Goal: Transaction & Acquisition: Purchase product/service

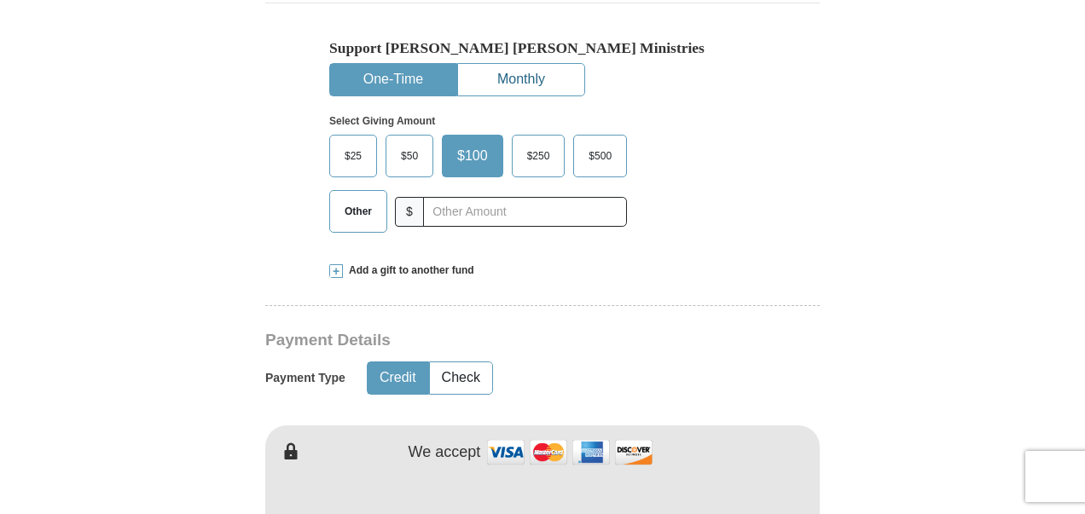
scroll to position [597, 0]
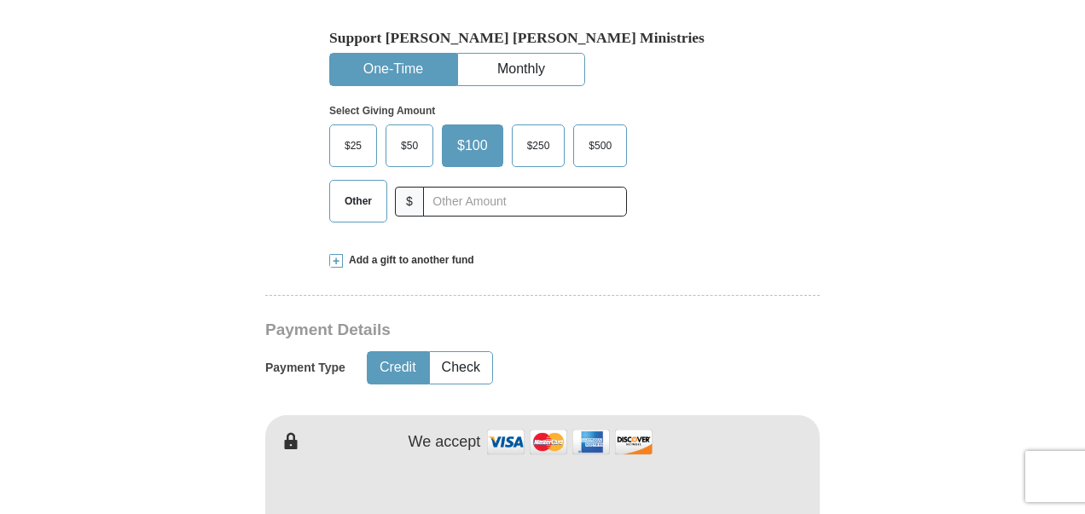
click at [361, 188] on span "Other" at bounding box center [358, 201] width 44 height 26
click at [0, 0] on input "Other" at bounding box center [0, 0] width 0 height 0
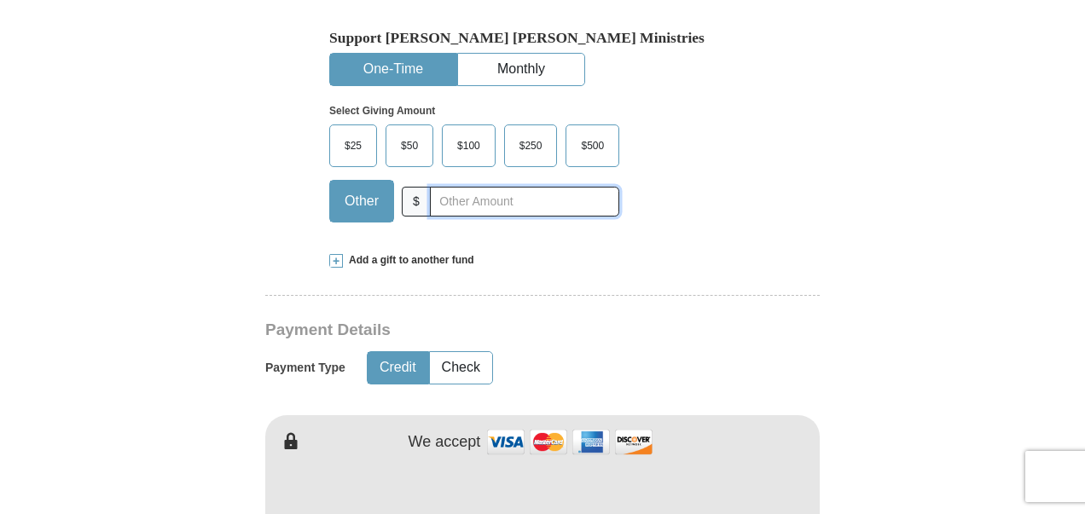
click at [489, 187] on input "text" at bounding box center [524, 202] width 189 height 30
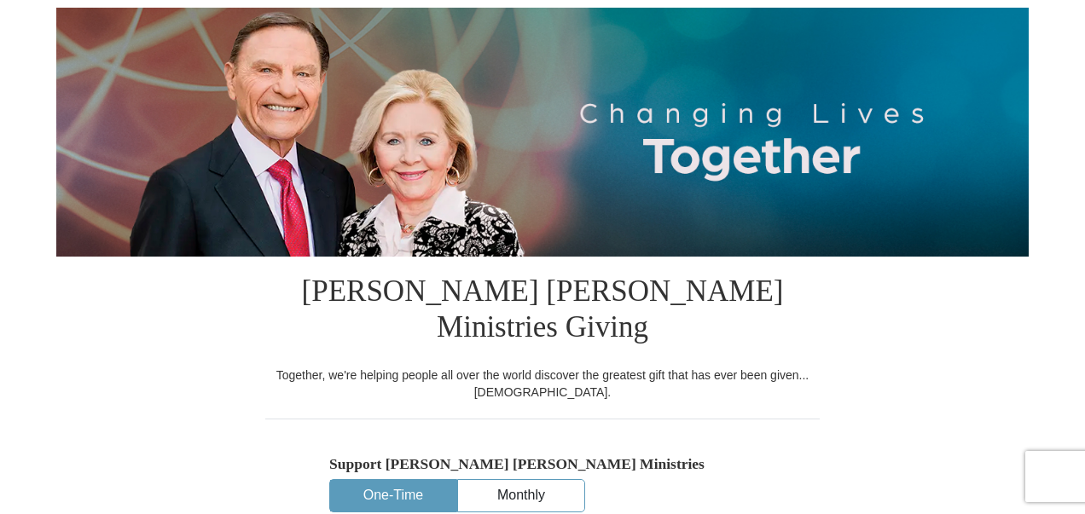
type input "20.00"
click at [431, 221] on img at bounding box center [542, 132] width 972 height 249
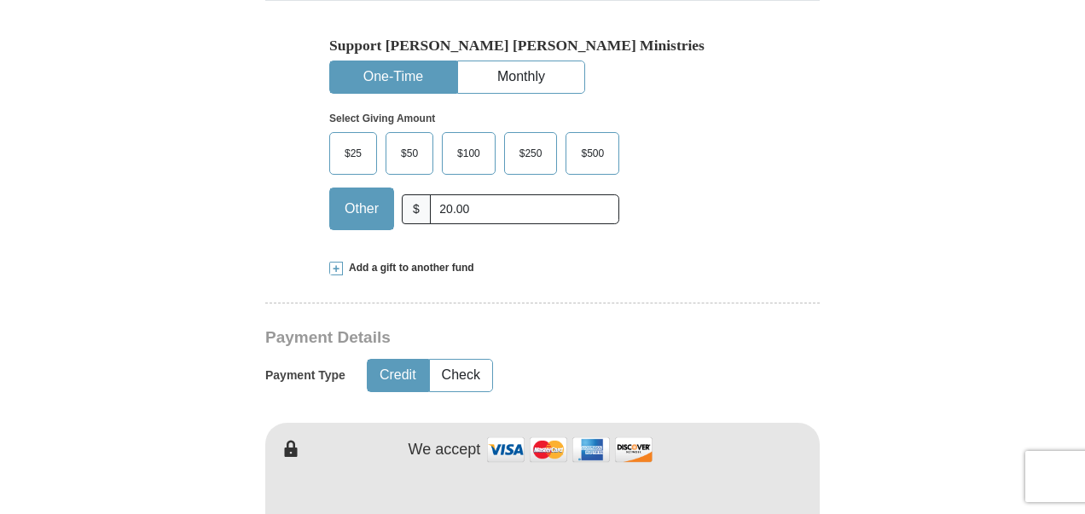
scroll to position [597, 0]
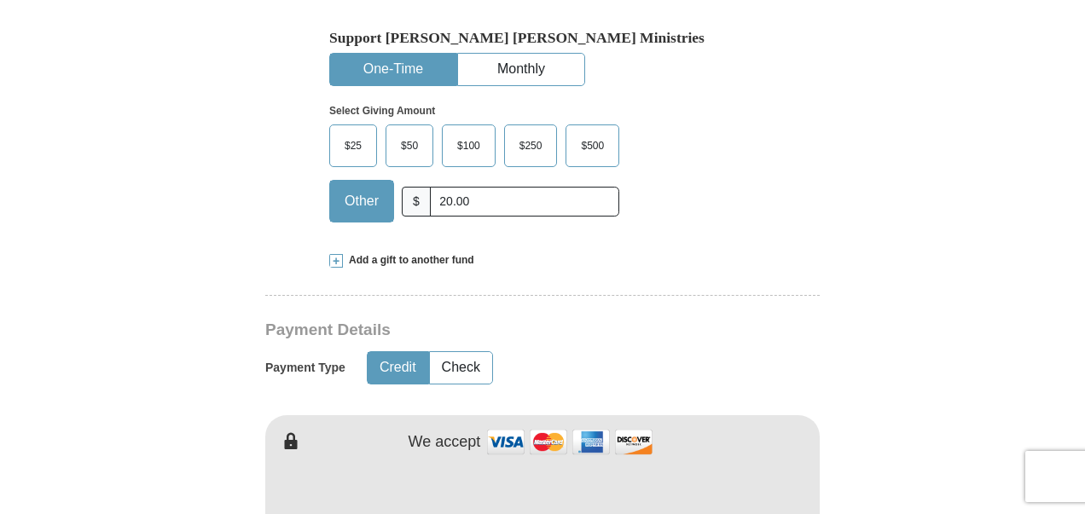
click at [426, 253] on span "Add a gift to another fund" at bounding box center [408, 260] width 131 height 14
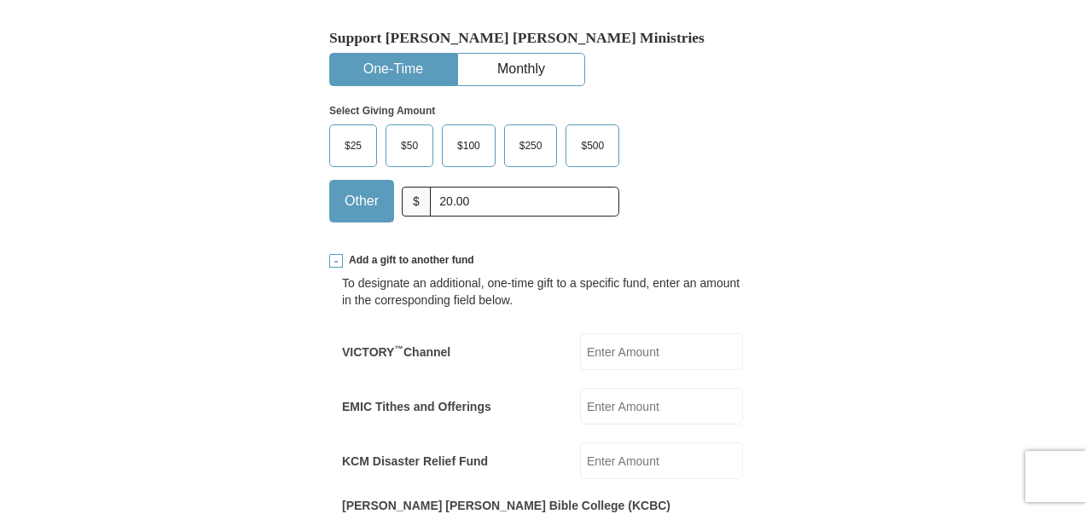
click at [623, 335] on div "To designate an additional, one-time gift to a specific fund, enter an amount i…" at bounding box center [542, 409] width 401 height 283
click at [639, 333] on input "VICTORY ™ Channel" at bounding box center [661, 351] width 163 height 37
type input "5.00"
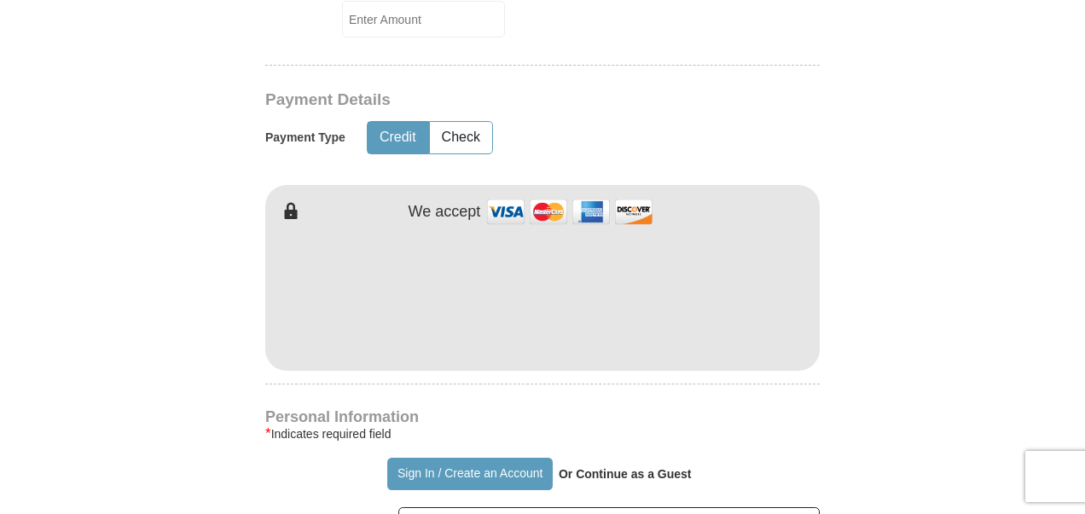
scroll to position [1365, 0]
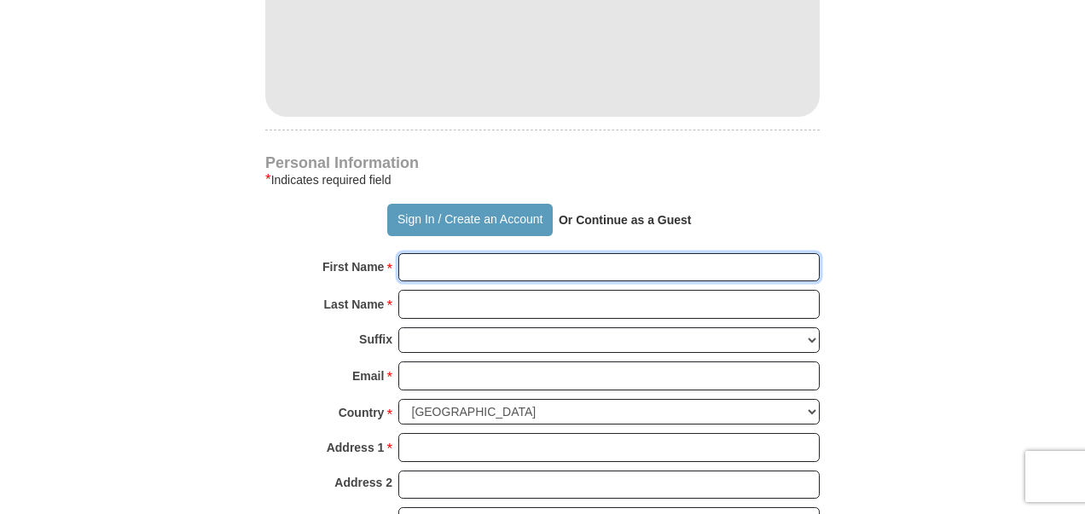
click at [425, 253] on input "First Name *" at bounding box center [608, 267] width 421 height 29
type input "[PERSON_NAME] & [PERSON_NAME]"
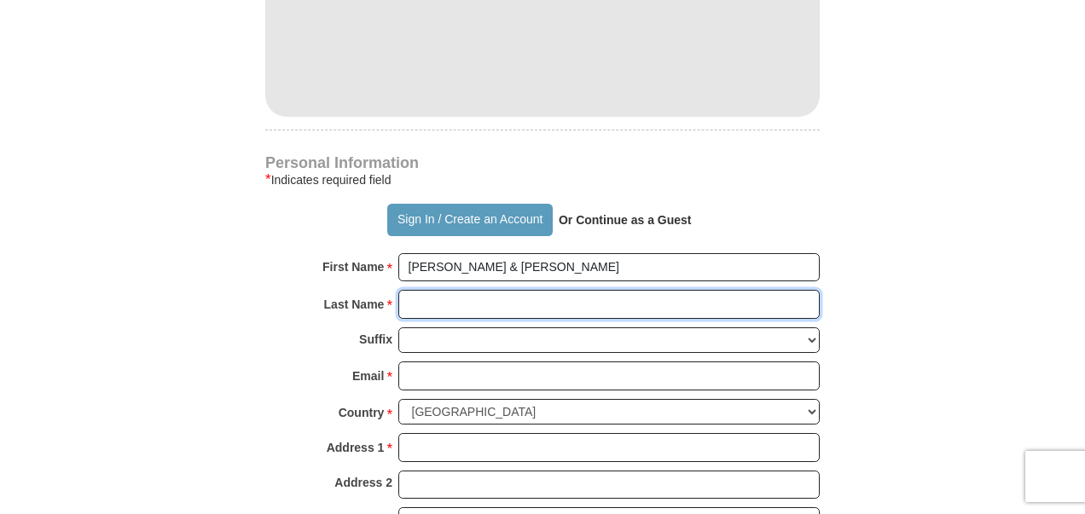
click at [423, 290] on input "Last Name *" at bounding box center [608, 304] width 421 height 29
type input "[PERSON_NAME]"
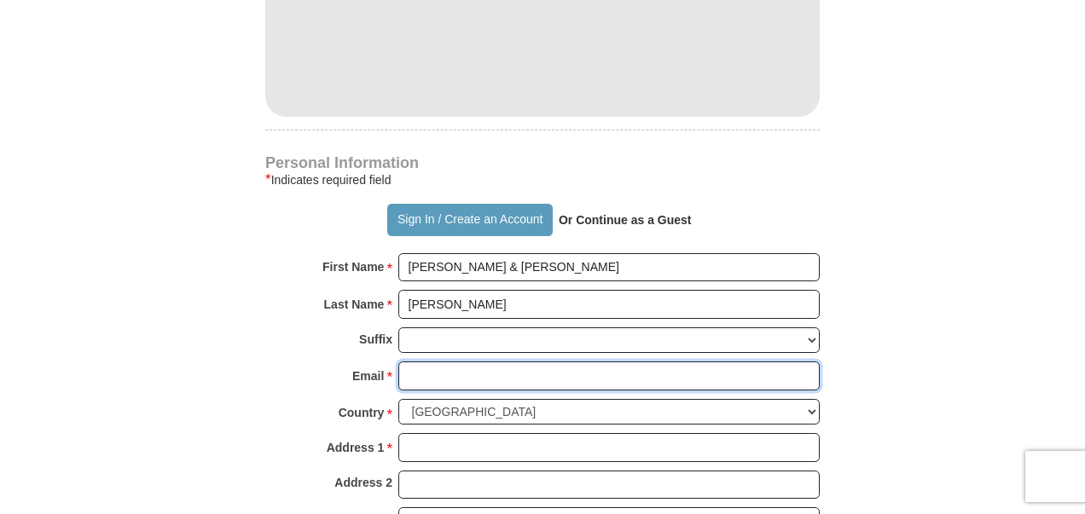
click at [440, 362] on input "Email *" at bounding box center [608, 376] width 421 height 29
type input "[EMAIL_ADDRESS][DOMAIN_NAME]"
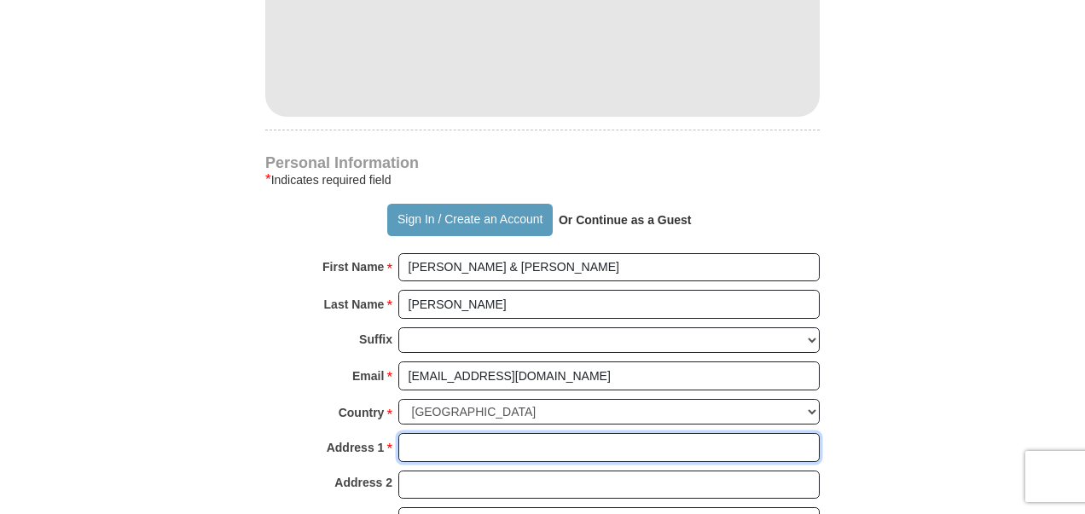
type input "[STREET_ADDRESS]"
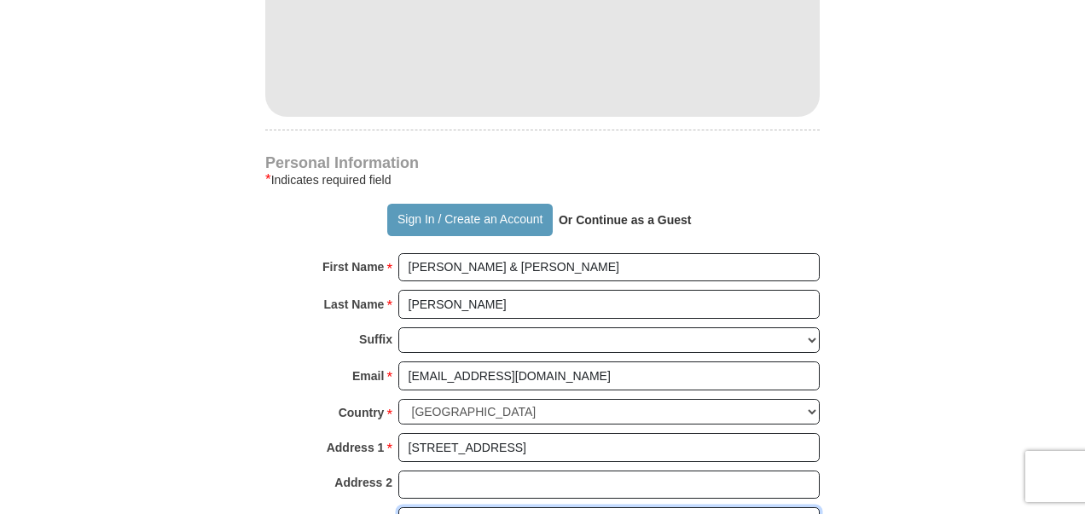
type input "[GEOGRAPHIC_DATA]"
select select "[GEOGRAPHIC_DATA]"
type input "76135-9056"
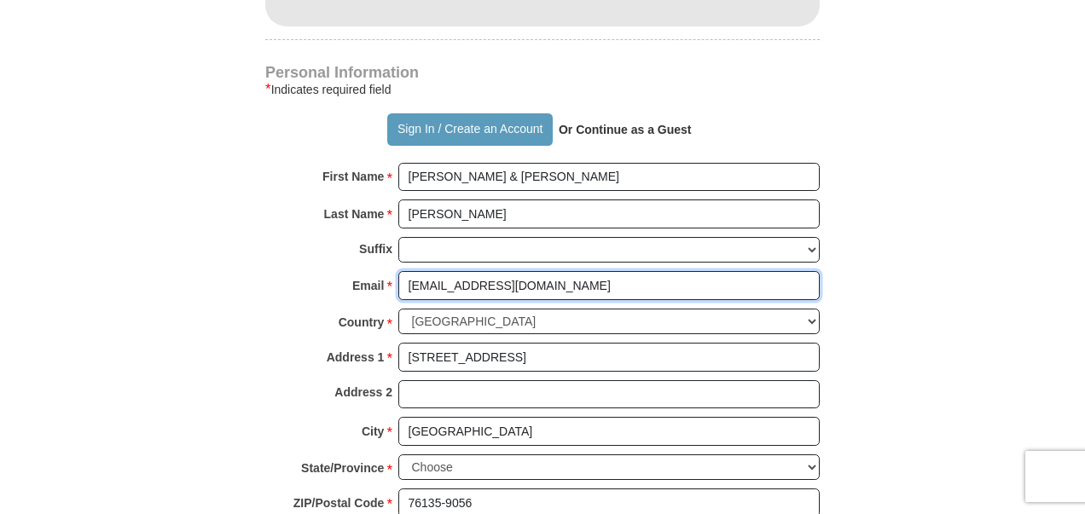
scroll to position [1706, 0]
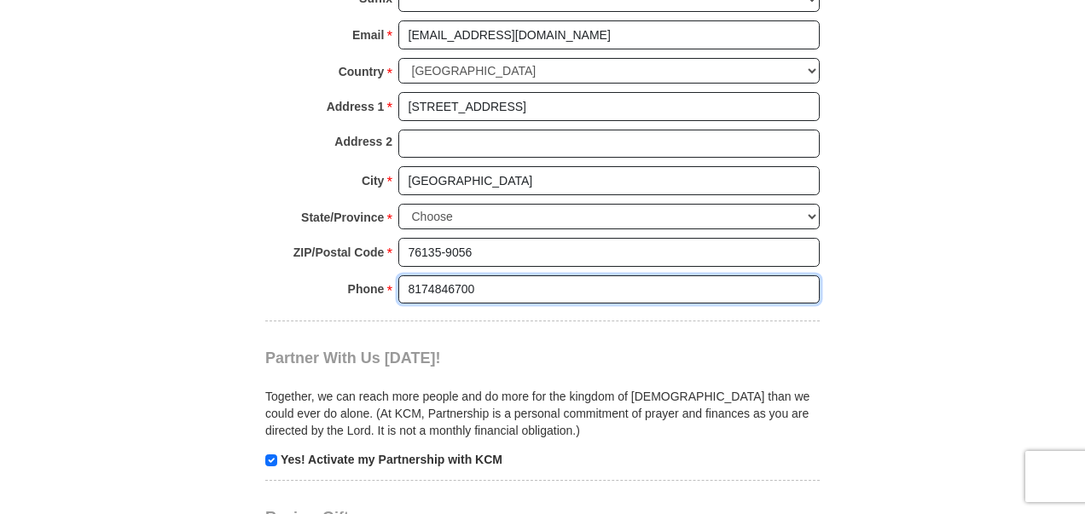
click at [483, 275] on input "8174846700" at bounding box center [608, 289] width 421 height 29
type input "[PHONE_NUMBER]"
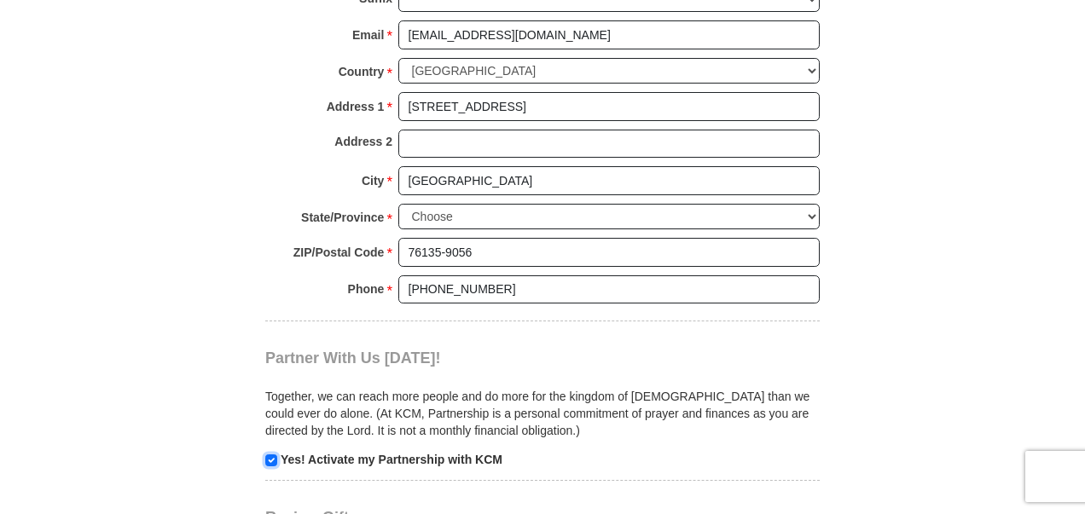
click at [271, 455] on input "checkbox" at bounding box center [271, 461] width 12 height 12
checkbox input "false"
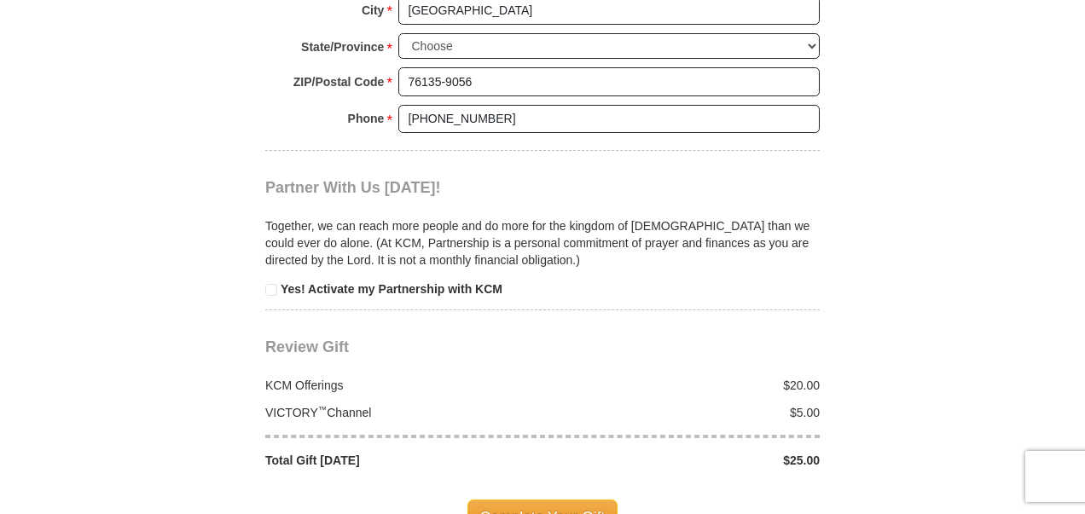
scroll to position [1962, 0]
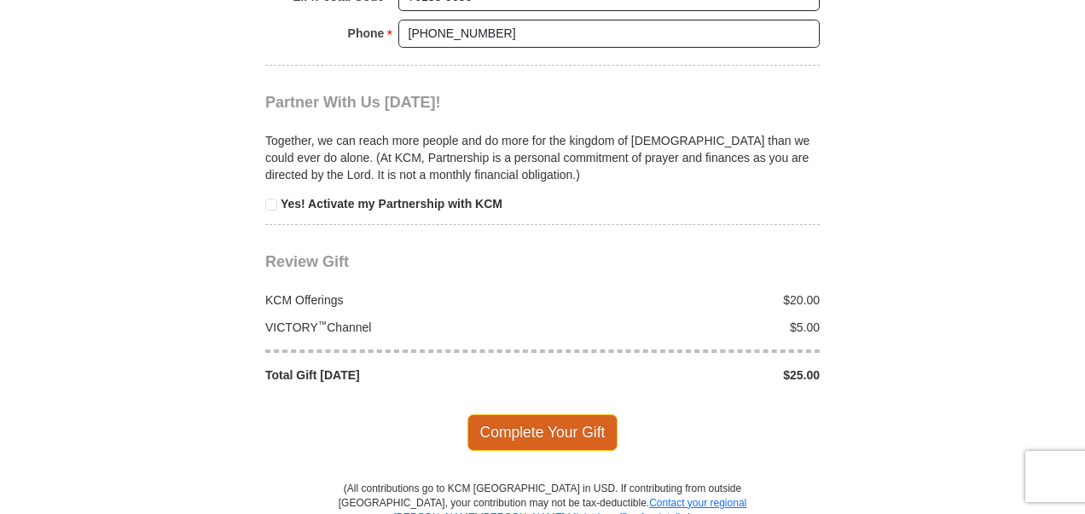
click at [512, 414] on span "Complete Your Gift" at bounding box center [542, 432] width 151 height 36
